Goal: Go to known website: Go to known website

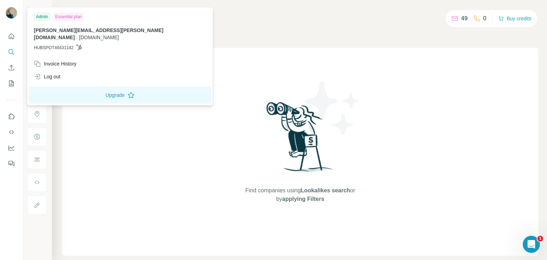
click at [65, 44] on span "HUBSPOT46431142" at bounding box center [54, 47] width 40 height 6
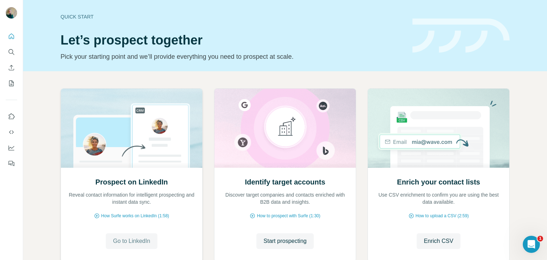
click at [134, 241] on span "Go to LinkedIn" at bounding box center [131, 241] width 37 height 9
